Goal: Entertainment & Leisure: Consume media (video, audio)

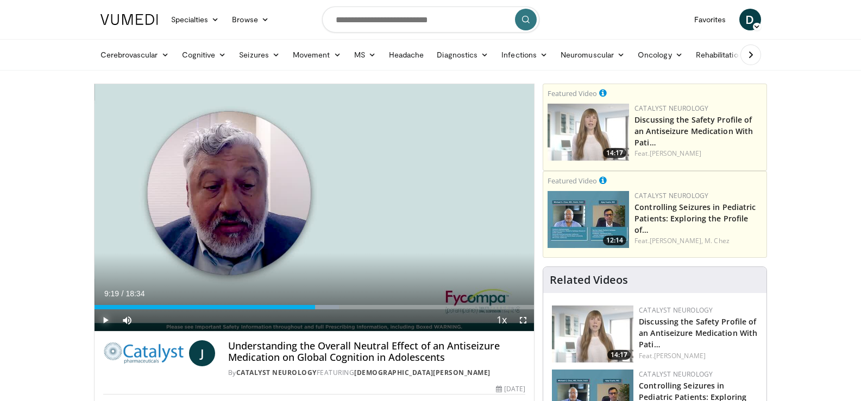
click at [103, 320] on span "Video Player" at bounding box center [106, 321] width 22 height 22
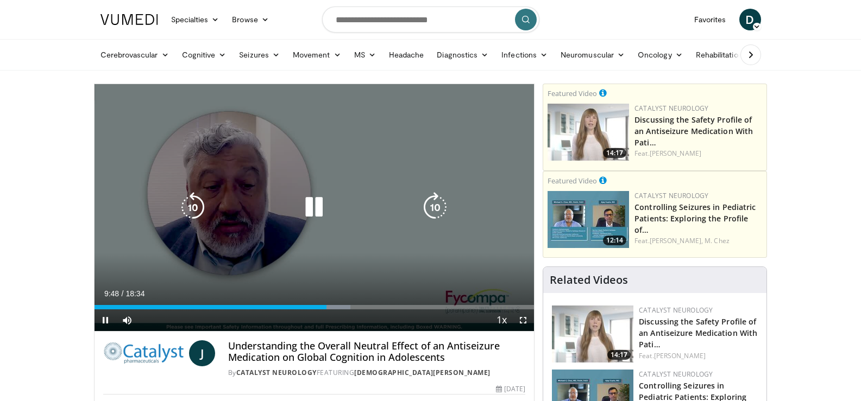
click at [433, 205] on icon "Video Player" at bounding box center [435, 207] width 30 height 30
click at [437, 198] on icon "Video Player" at bounding box center [435, 207] width 30 height 30
click at [316, 209] on icon "Video Player" at bounding box center [314, 207] width 30 height 30
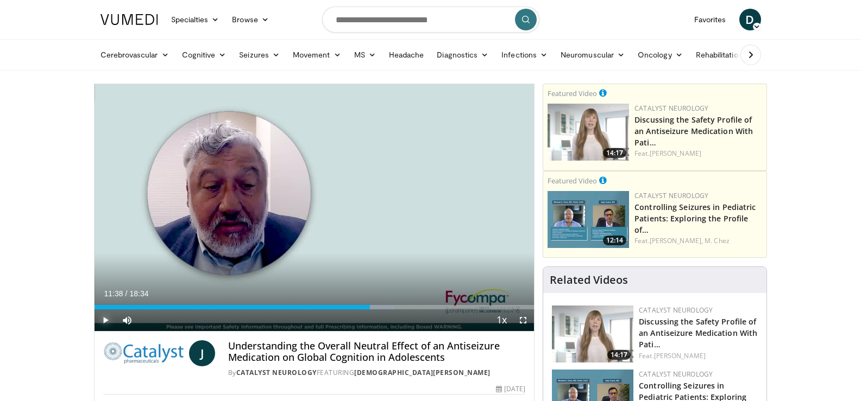
click at [104, 322] on span "Video Player" at bounding box center [106, 321] width 22 height 22
click at [105, 319] on span "Video Player" at bounding box center [106, 321] width 22 height 22
click at [105, 320] on span "Video Player" at bounding box center [106, 321] width 22 height 22
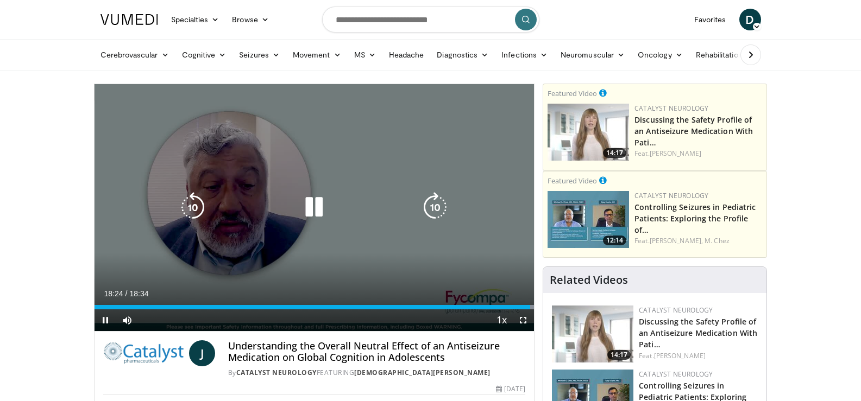
click at [308, 207] on icon "Video Player" at bounding box center [314, 207] width 30 height 30
